Goal: Book appointment/travel/reservation

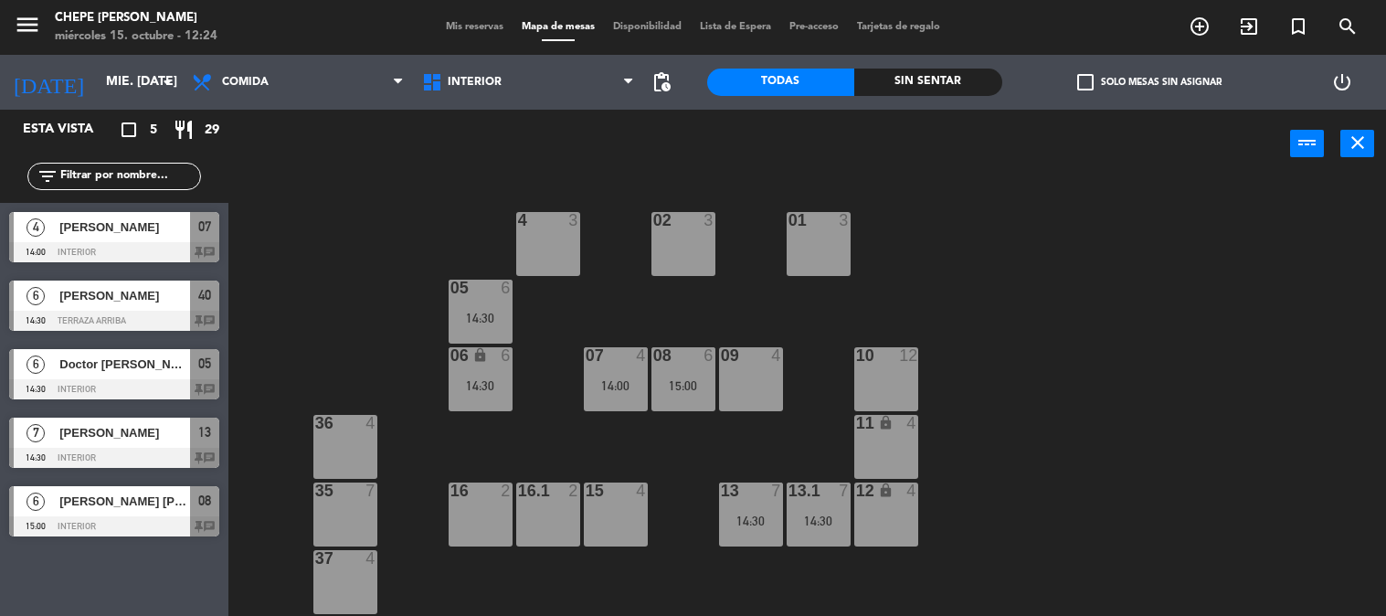
click at [139, 88] on input "mié. [DATE]" at bounding box center [184, 82] width 174 height 33
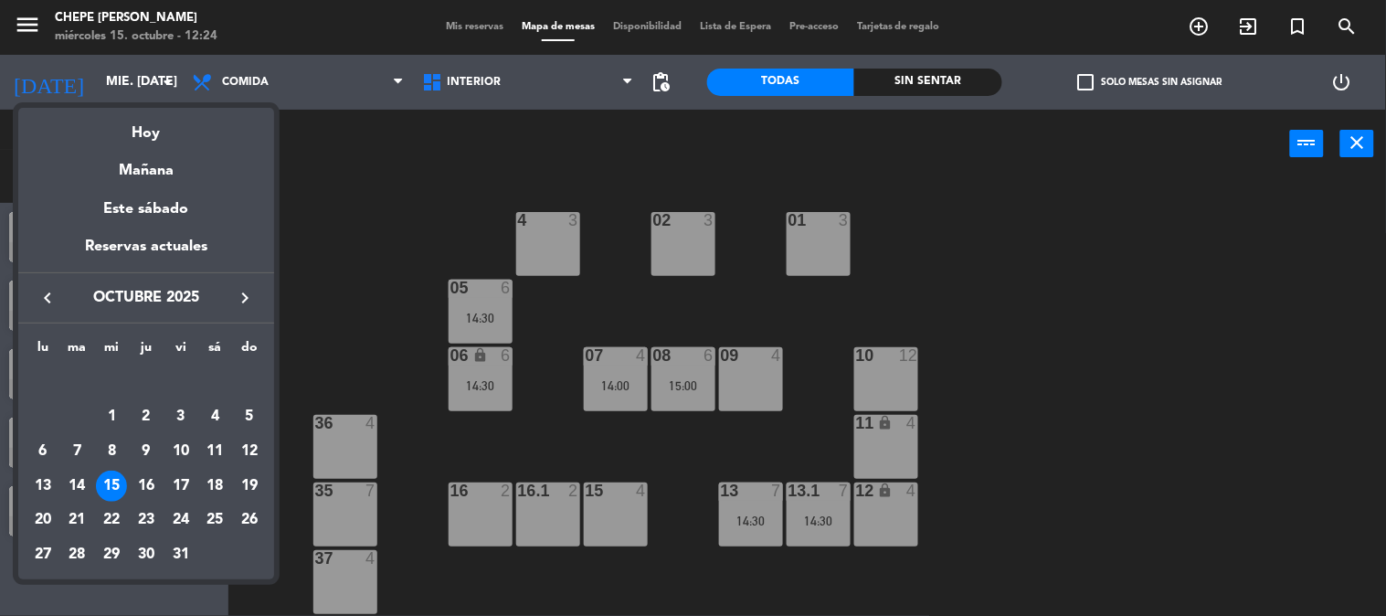
click at [153, 484] on div "16" at bounding box center [146, 485] width 31 height 31
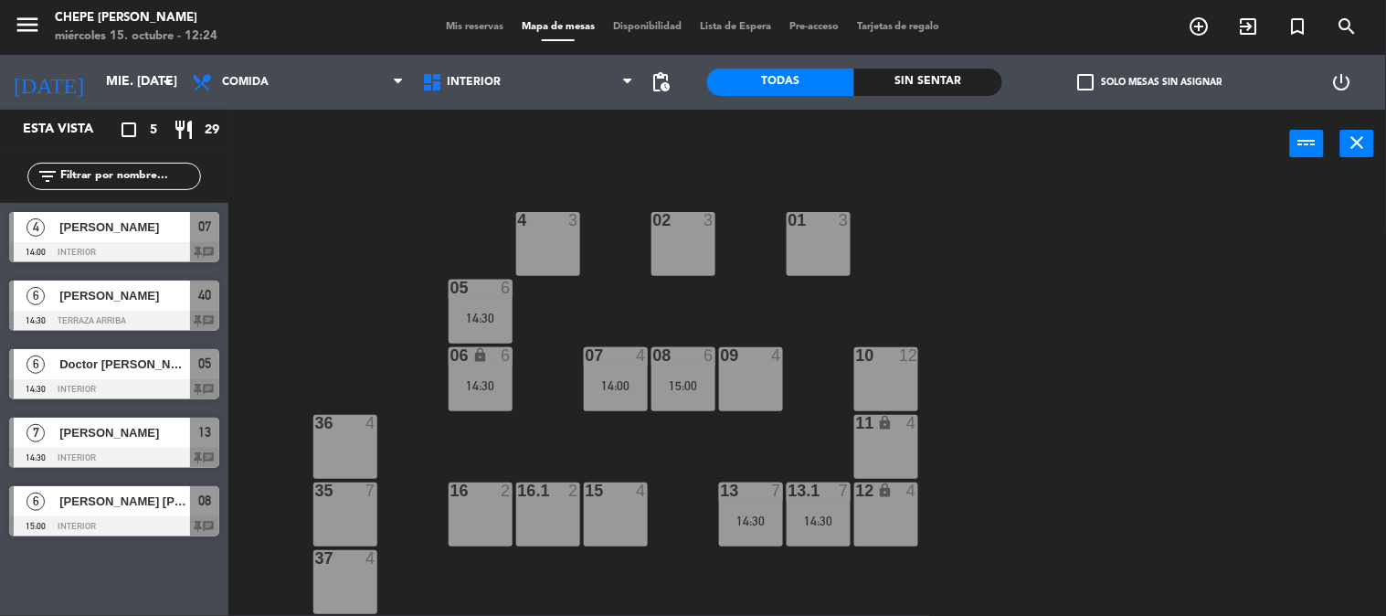
type input "[DEMOGRAPHIC_DATA] [DATE]"
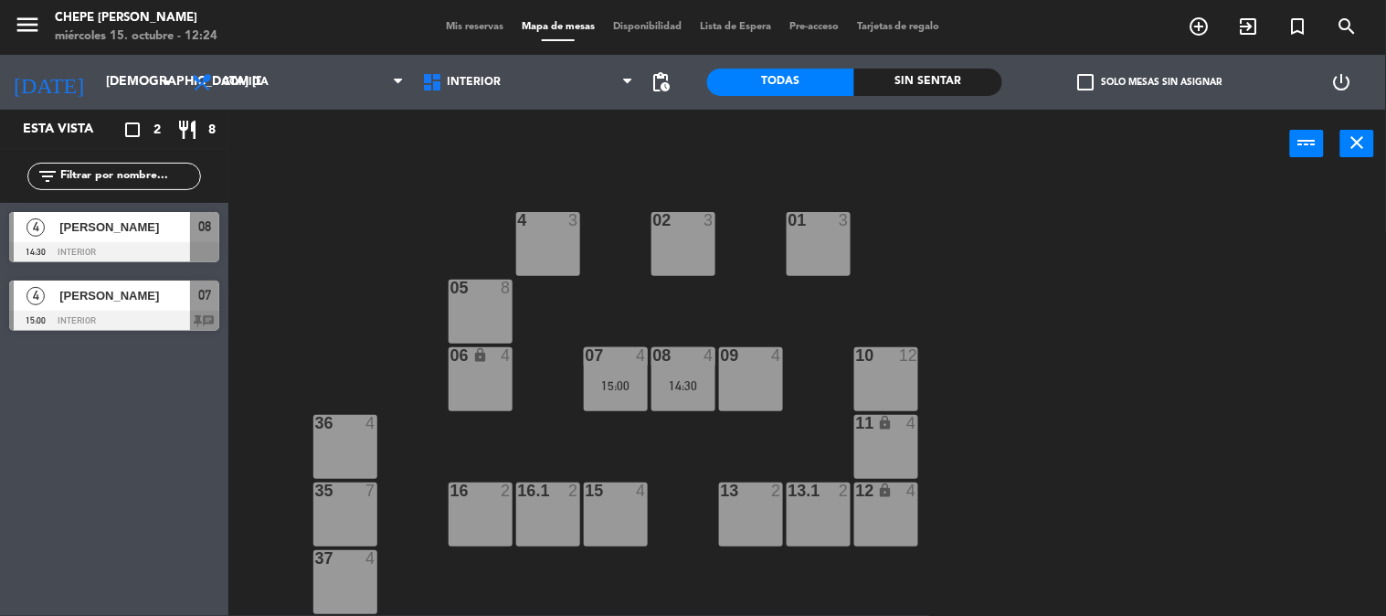
click at [564, 515] on div "16.1 2" at bounding box center [548, 514] width 64 height 64
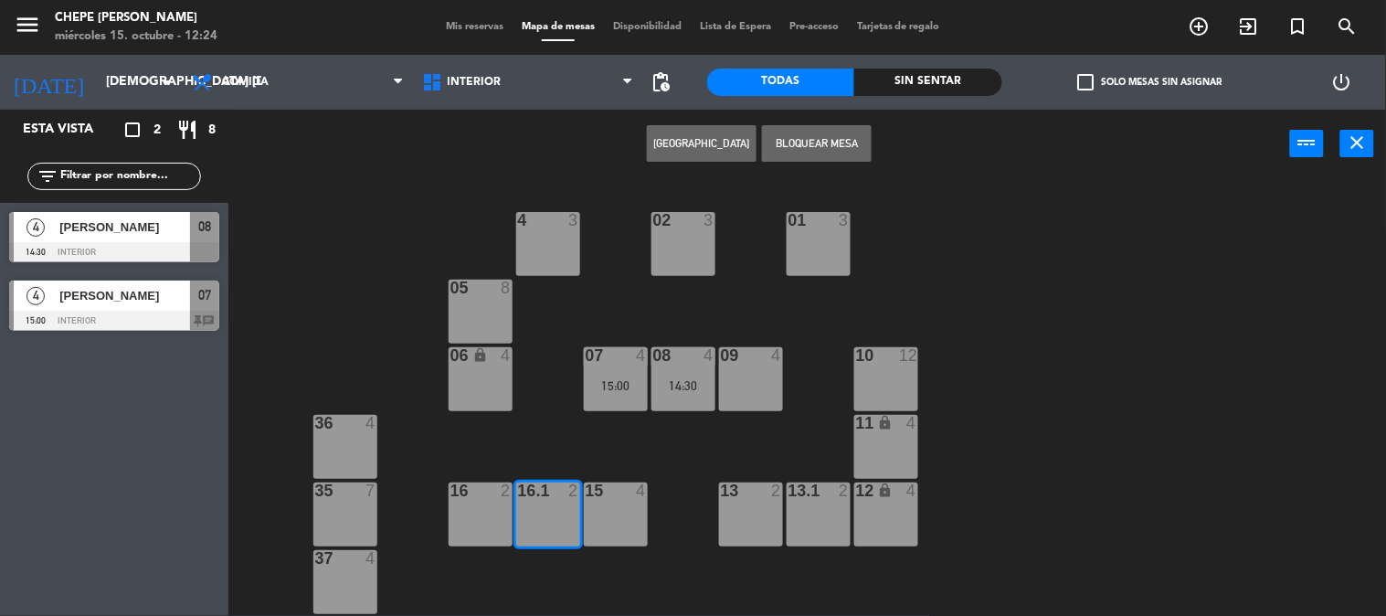
click at [716, 143] on button "[GEOGRAPHIC_DATA]" at bounding box center [702, 143] width 110 height 37
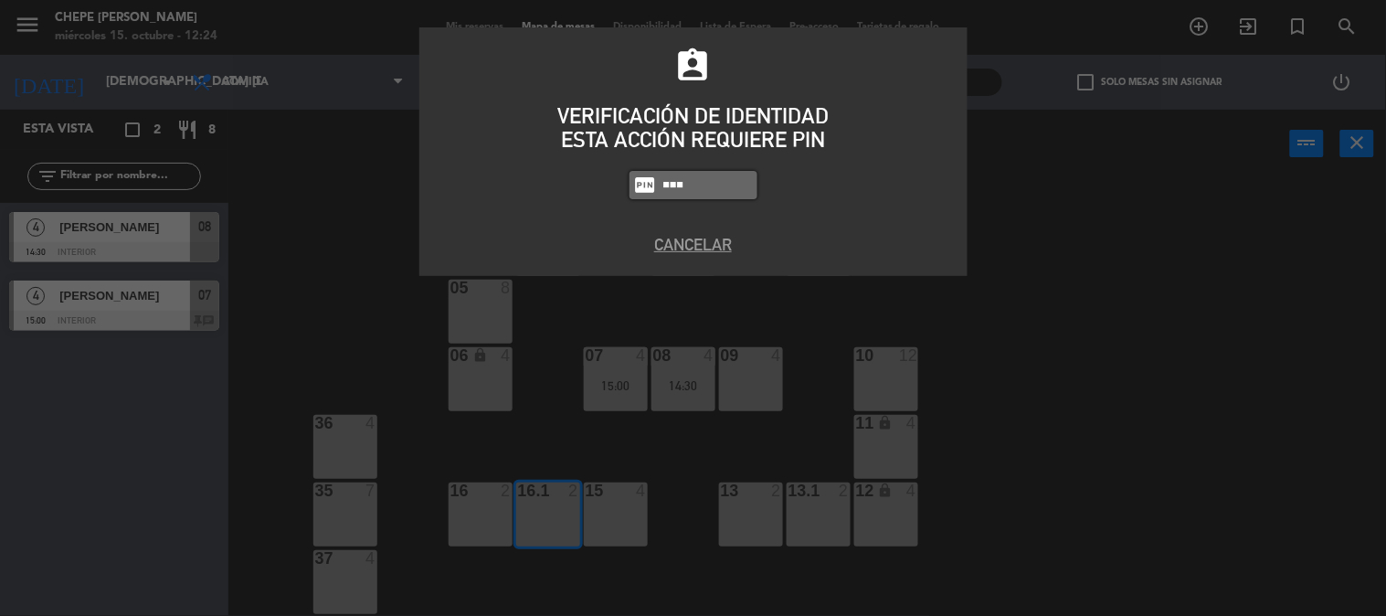
type input "5257"
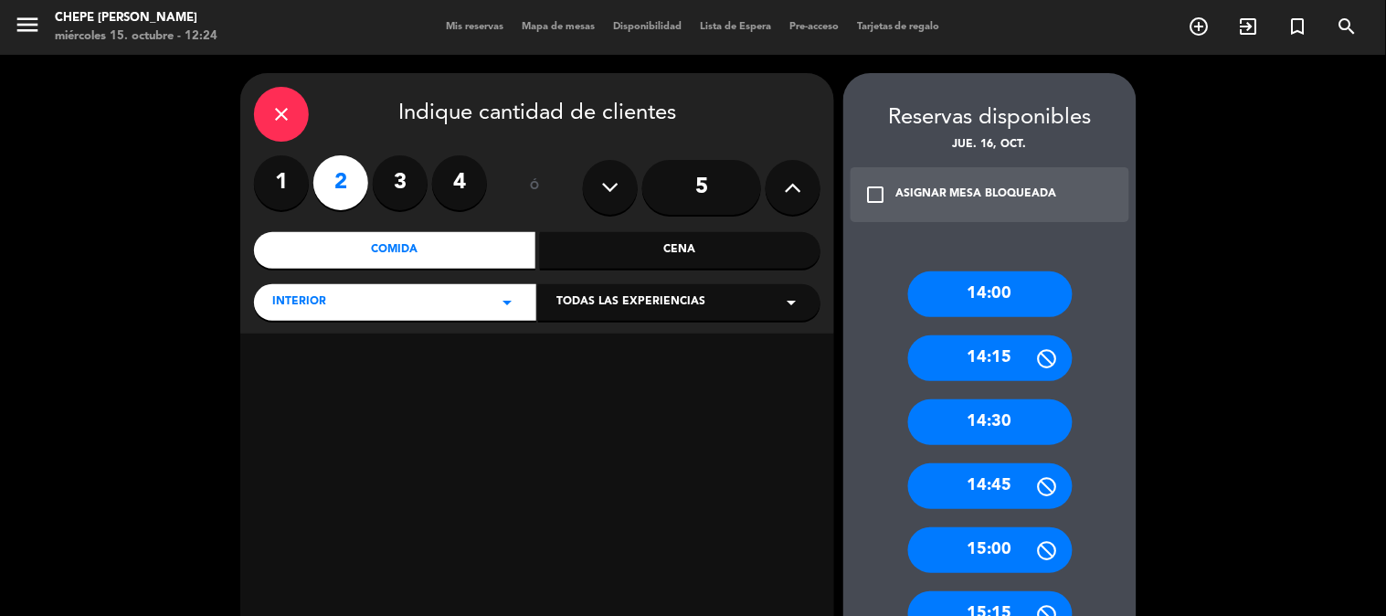
click at [787, 196] on icon at bounding box center [793, 187] width 17 height 27
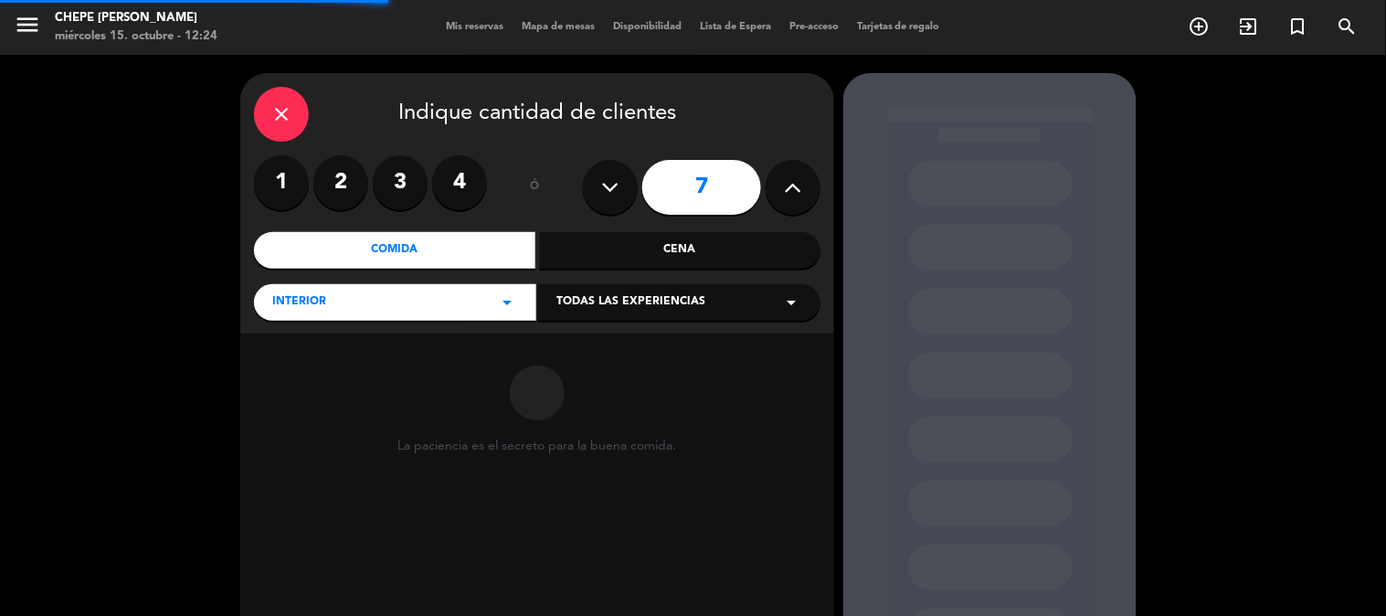
click at [787, 196] on icon at bounding box center [793, 187] width 17 height 27
type input "8"
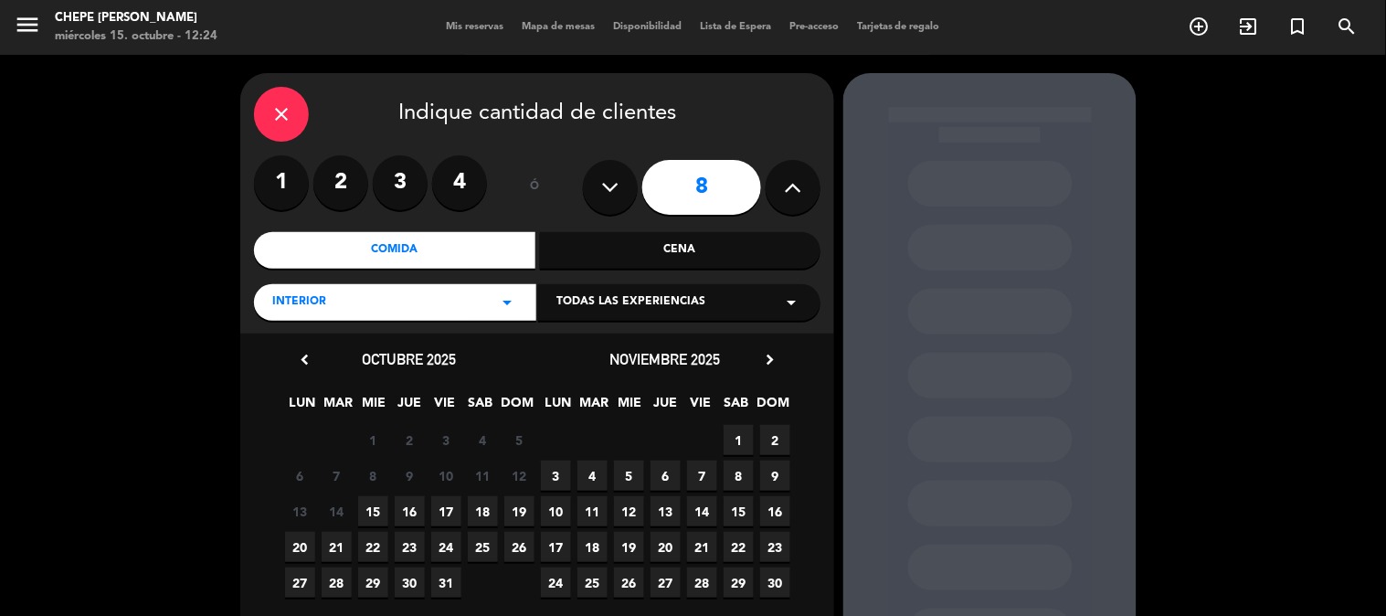
click at [413, 507] on span "16" at bounding box center [410, 511] width 30 height 30
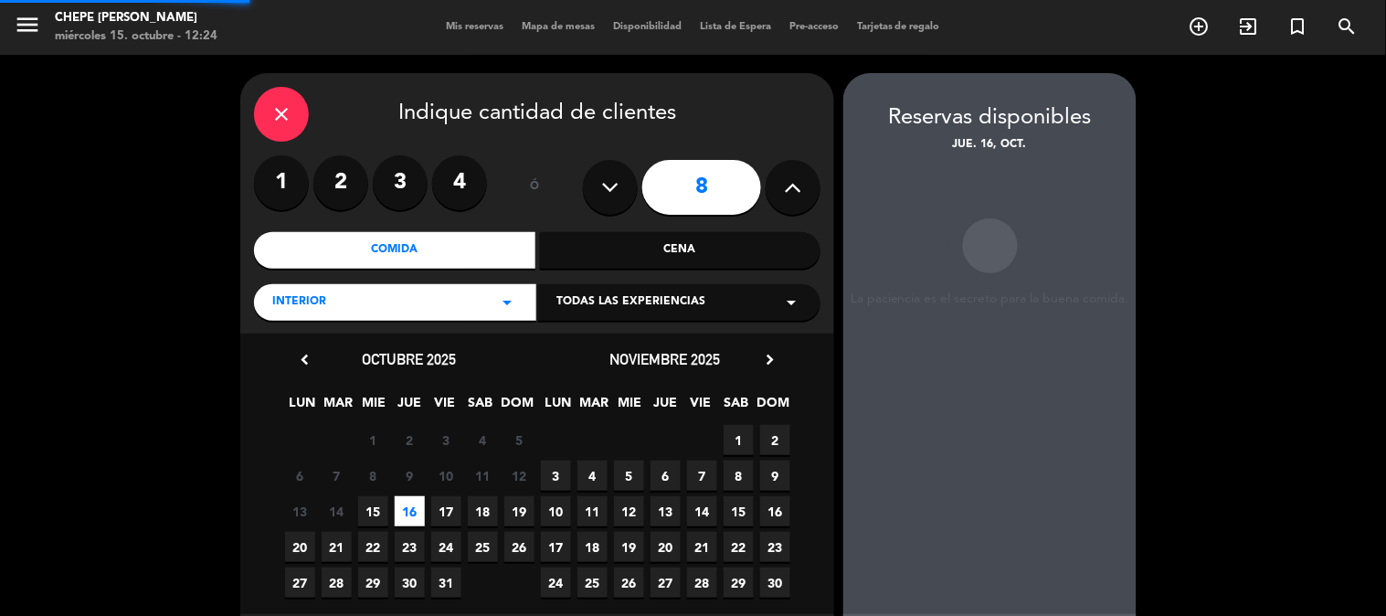
scroll to position [73, 0]
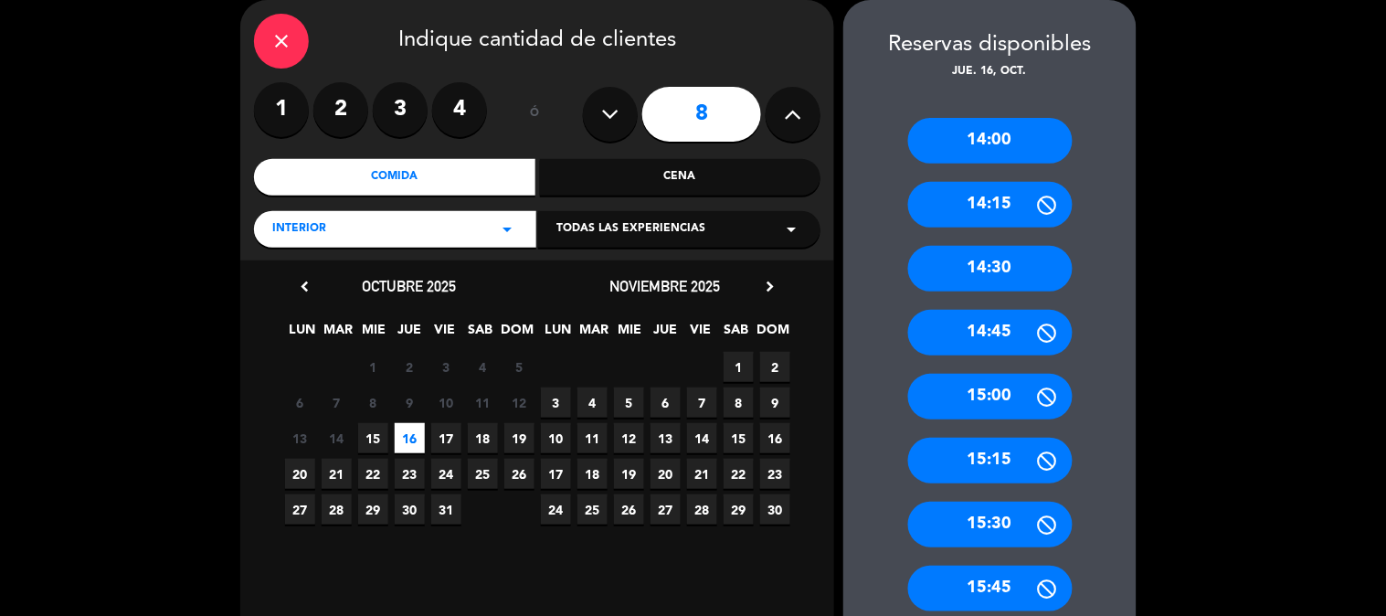
click at [973, 394] on div "15:00" at bounding box center [990, 397] width 164 height 46
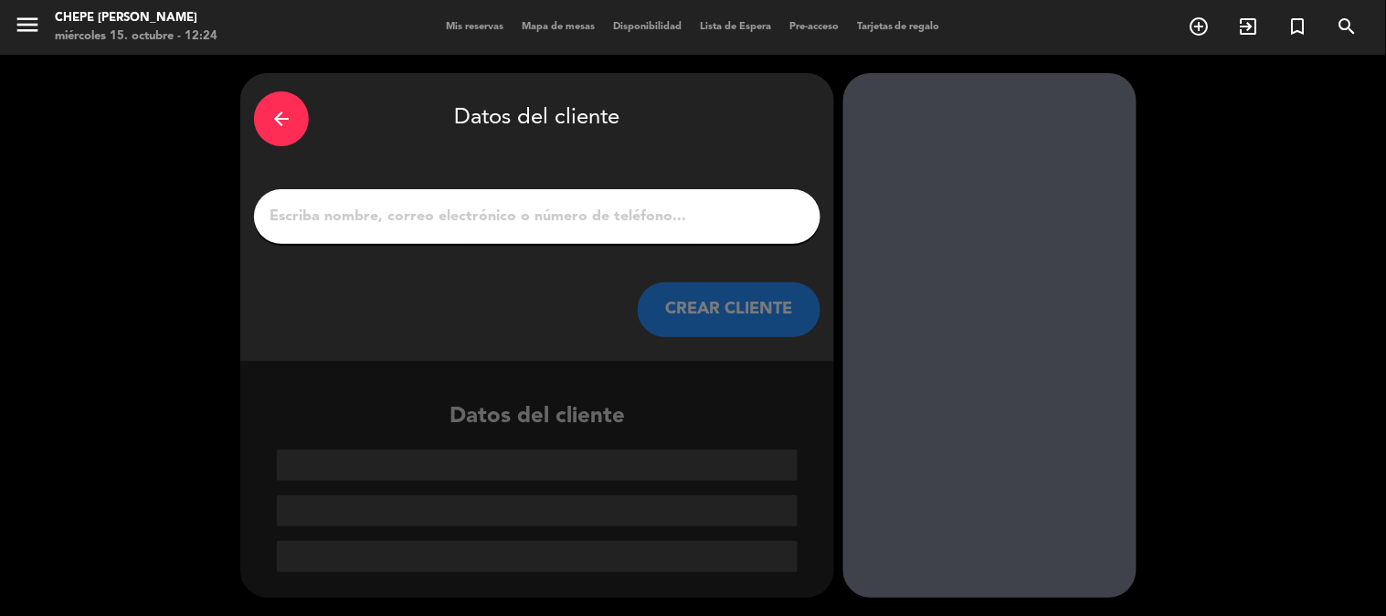
click at [537, 211] on input "1" at bounding box center [537, 217] width 539 height 26
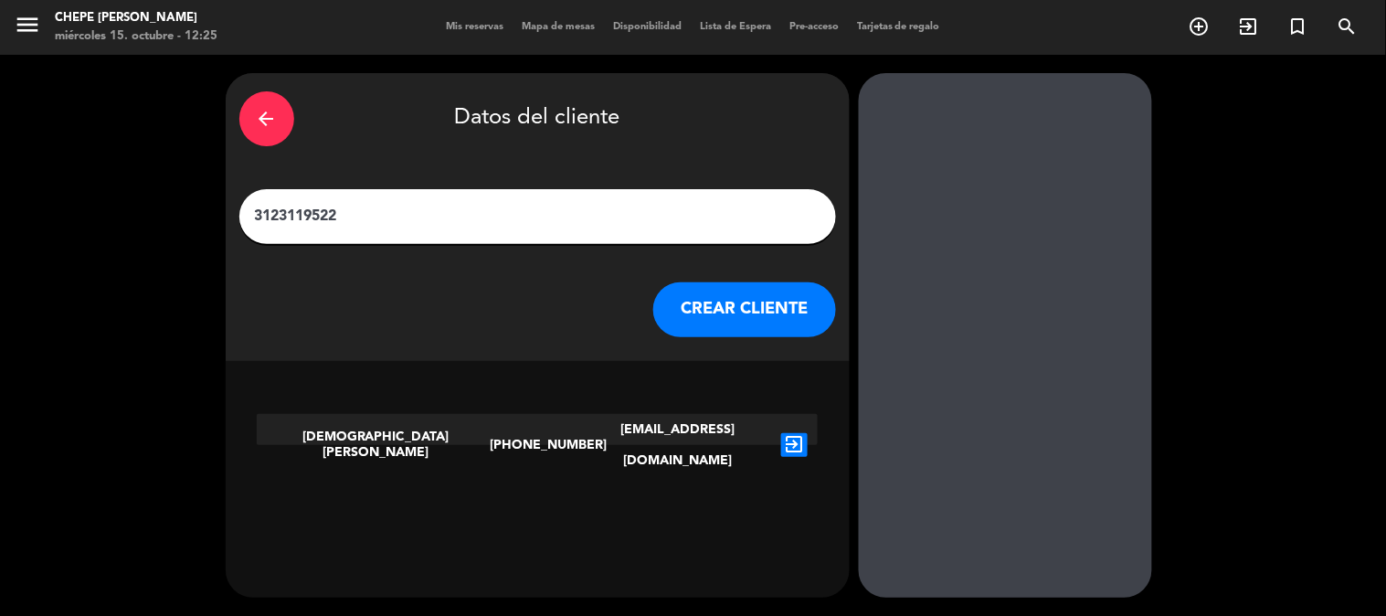
type input "3123119522"
click at [781, 433] on icon "exit_to_app" at bounding box center [794, 445] width 26 height 24
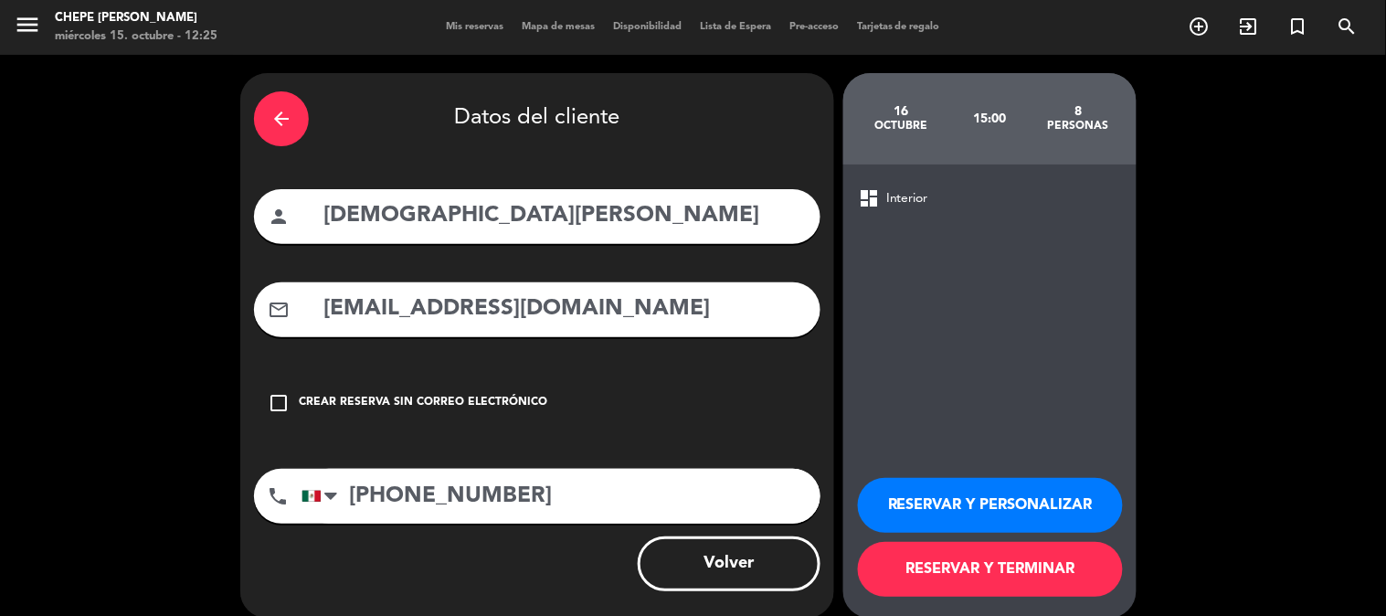
click at [1056, 506] on button "RESERVAR Y PERSONALIZAR" at bounding box center [990, 505] width 265 height 55
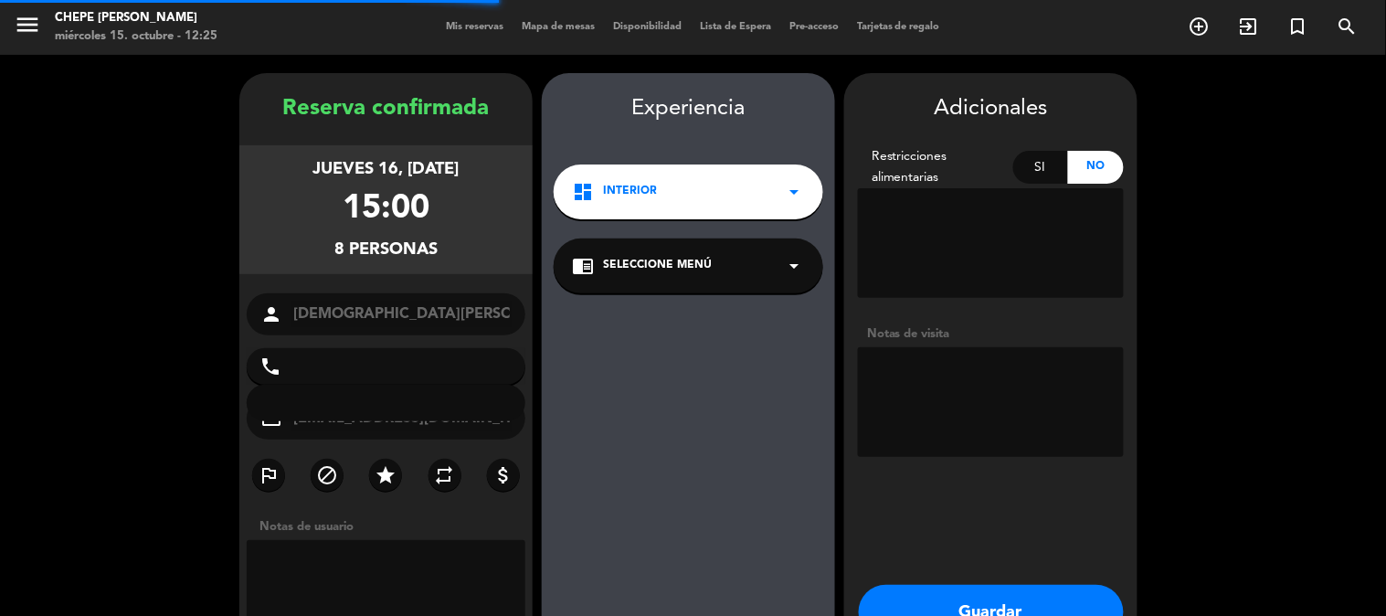
type input "[PHONE_NUMBER]"
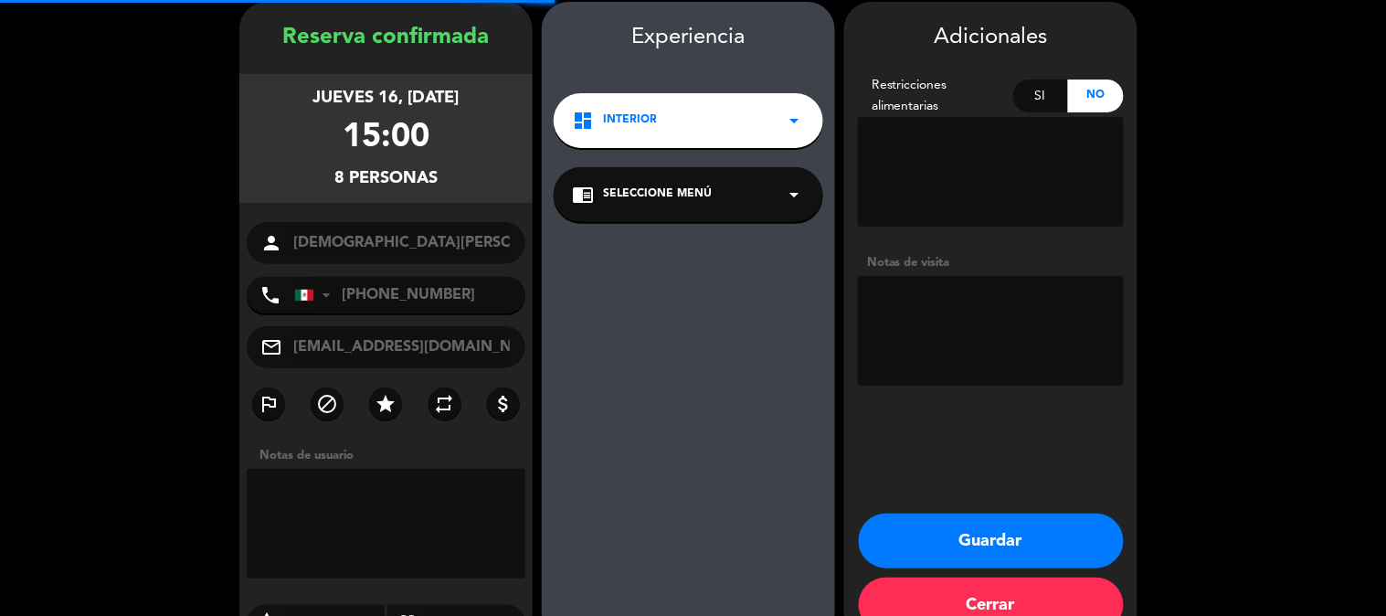
scroll to position [73, 0]
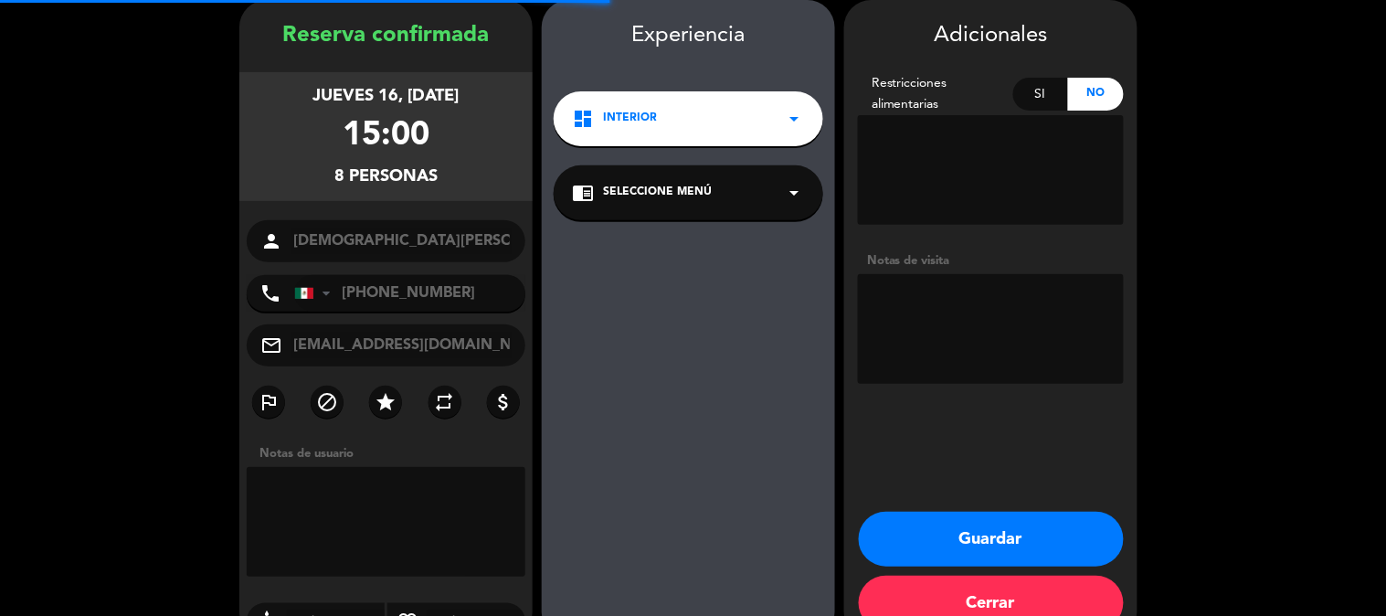
click at [954, 367] on textarea at bounding box center [991, 329] width 266 height 110
type textarea "INTERIOR"
click at [988, 523] on button "Guardar" at bounding box center [991, 539] width 265 height 55
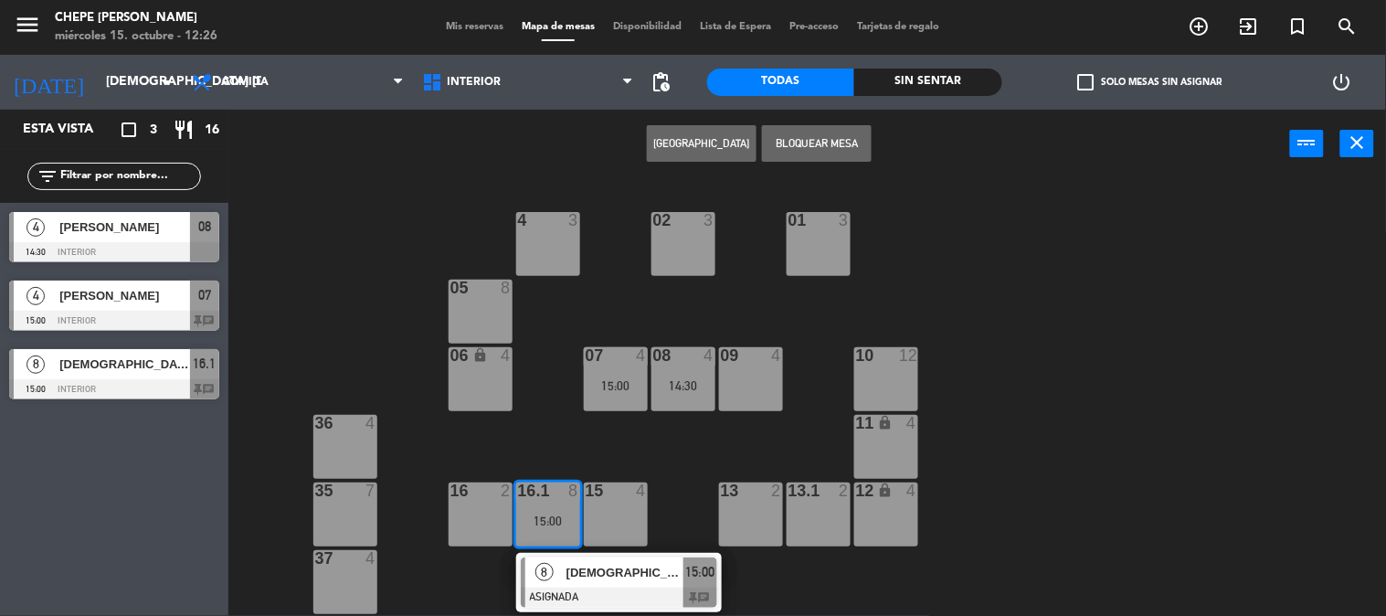
click at [1177, 335] on div "02 3 4 3 01 3 05 8 06 lock 4 07 4 15:00 09 4 10 12 08 4 14:30 11 lock 4 36 4 16…" at bounding box center [814, 398] width 1144 height 438
